Goal: Navigation & Orientation: Find specific page/section

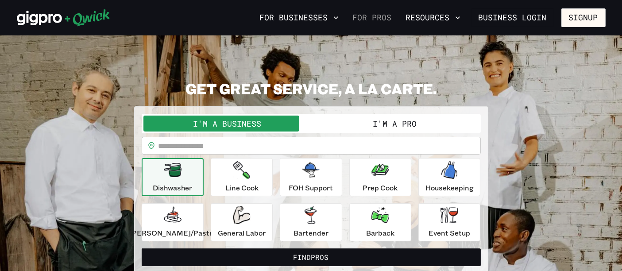
click at [380, 17] on link "For Pros" at bounding box center [372, 17] width 46 height 15
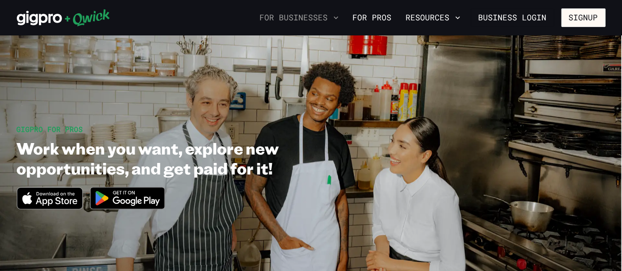
click at [294, 19] on button "For Businesses" at bounding box center [299, 17] width 86 height 15
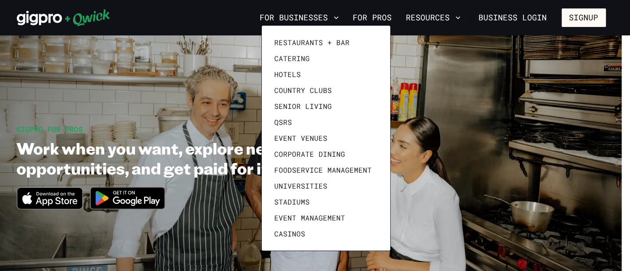
click at [194, 17] on div at bounding box center [315, 135] width 630 height 271
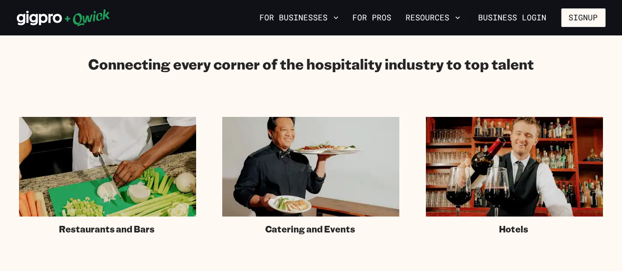
scroll to position [492, 0]
